Goal: Use online tool/utility

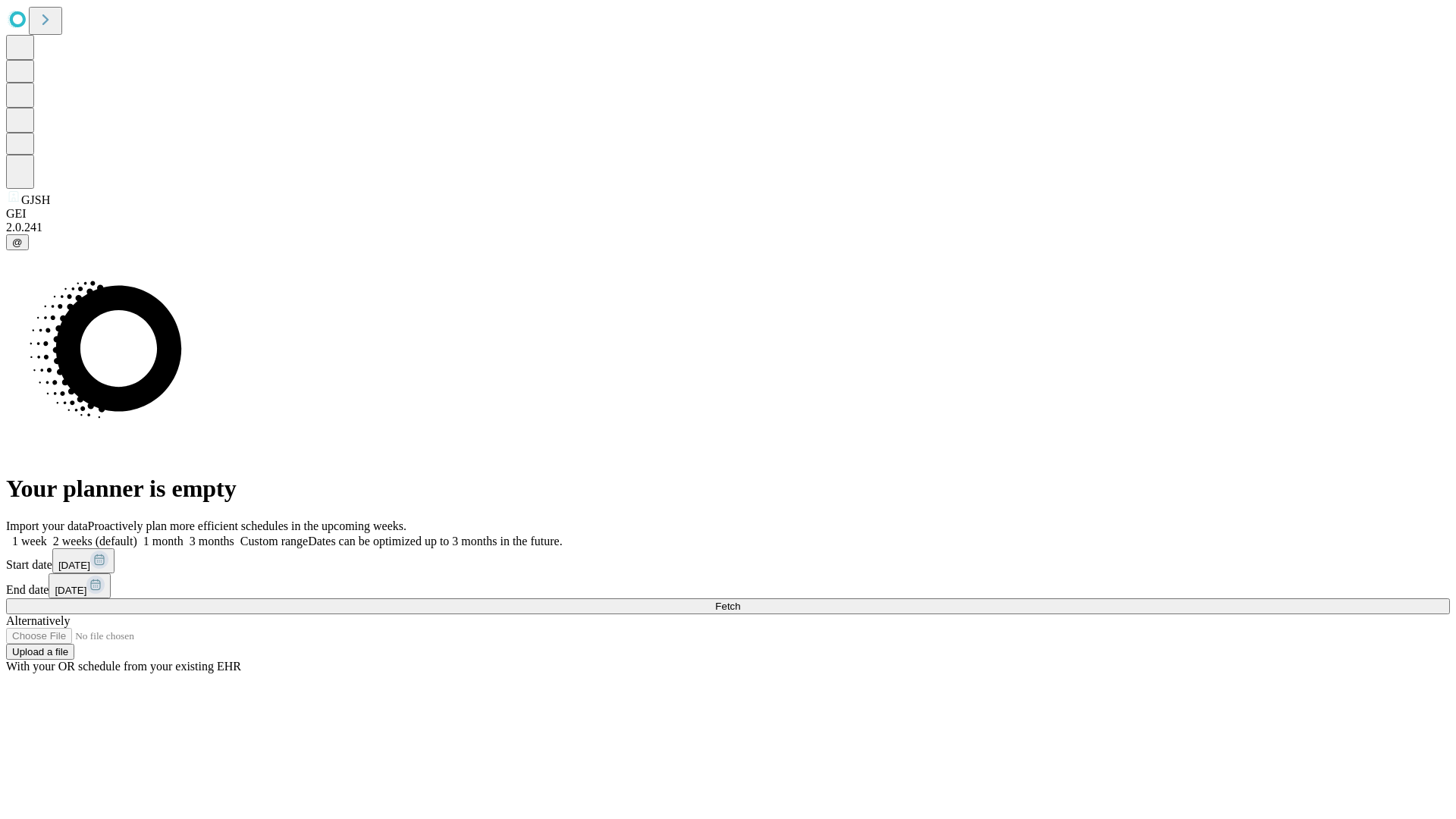
click at [740, 601] on span "Fetch" at bounding box center [728, 607] width 25 height 12
